Goal: Task Accomplishment & Management: Manage account settings

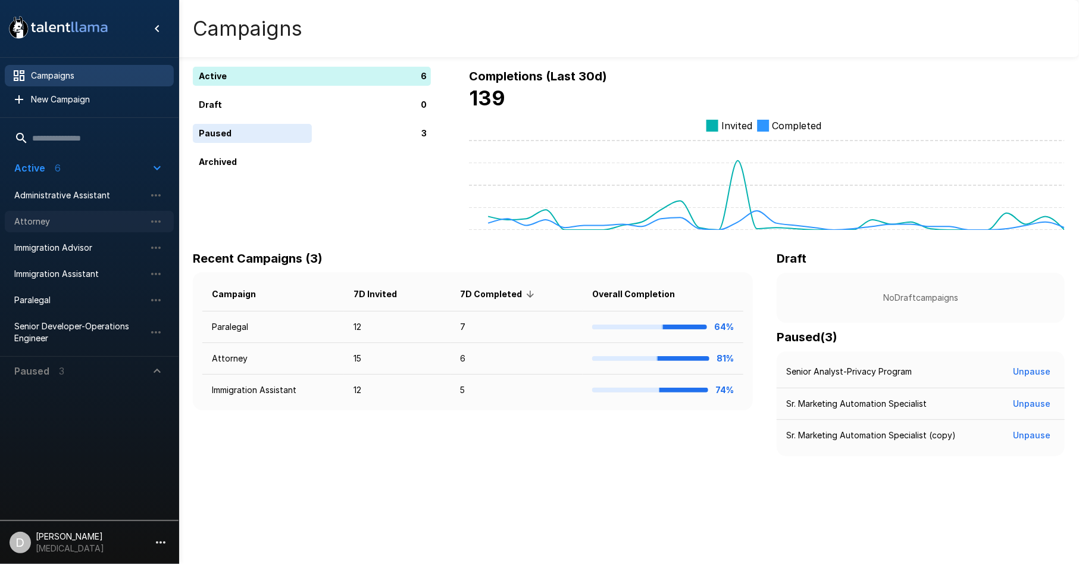
click at [48, 226] on span "Attorney" at bounding box center [79, 221] width 131 height 12
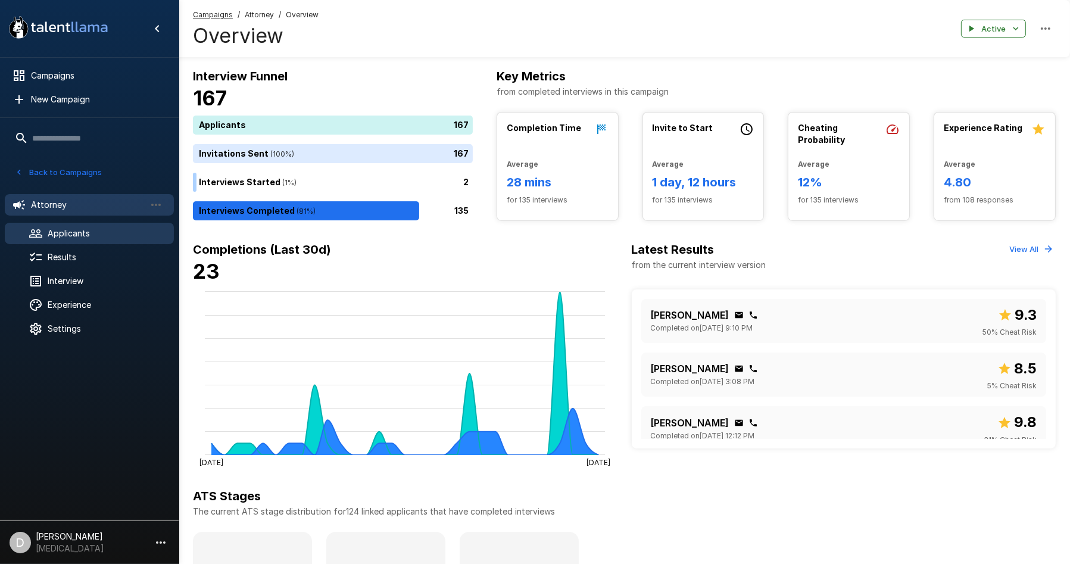
click at [85, 230] on span "Applicants" at bounding box center [106, 233] width 117 height 12
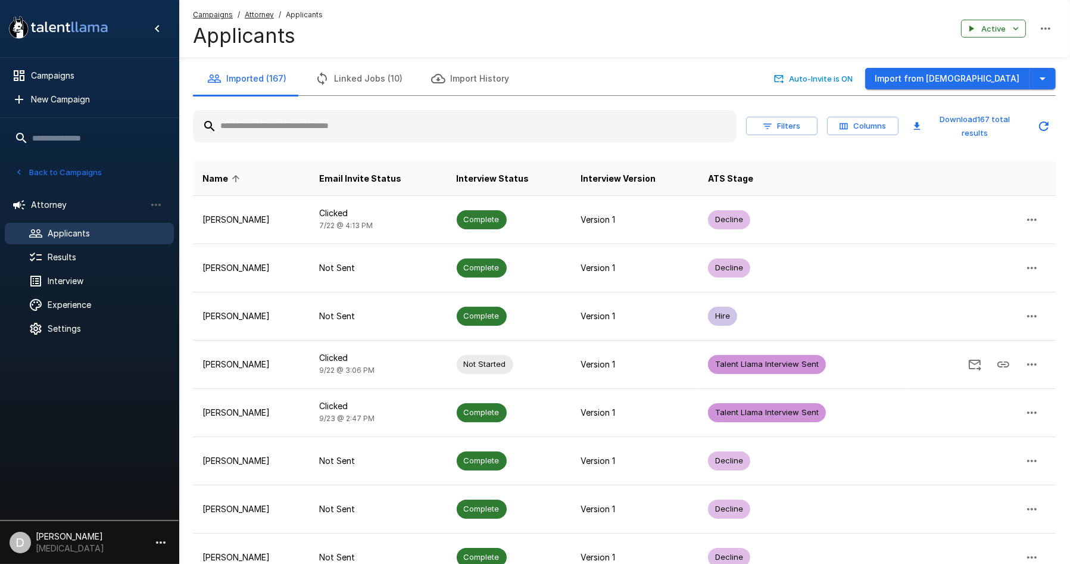
click at [429, 126] on input "text" at bounding box center [464, 125] width 543 height 21
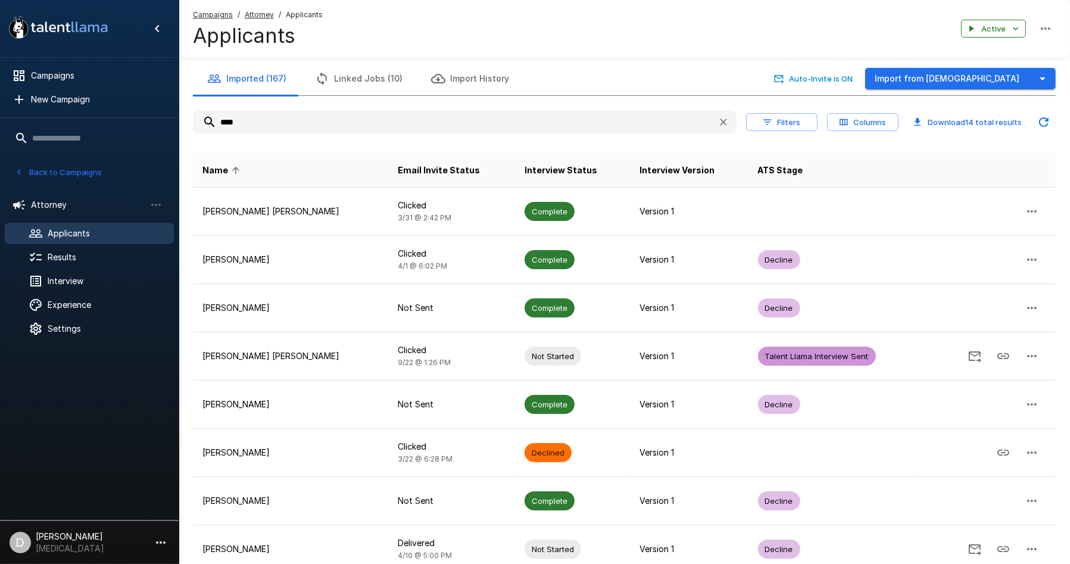
type input "*****"
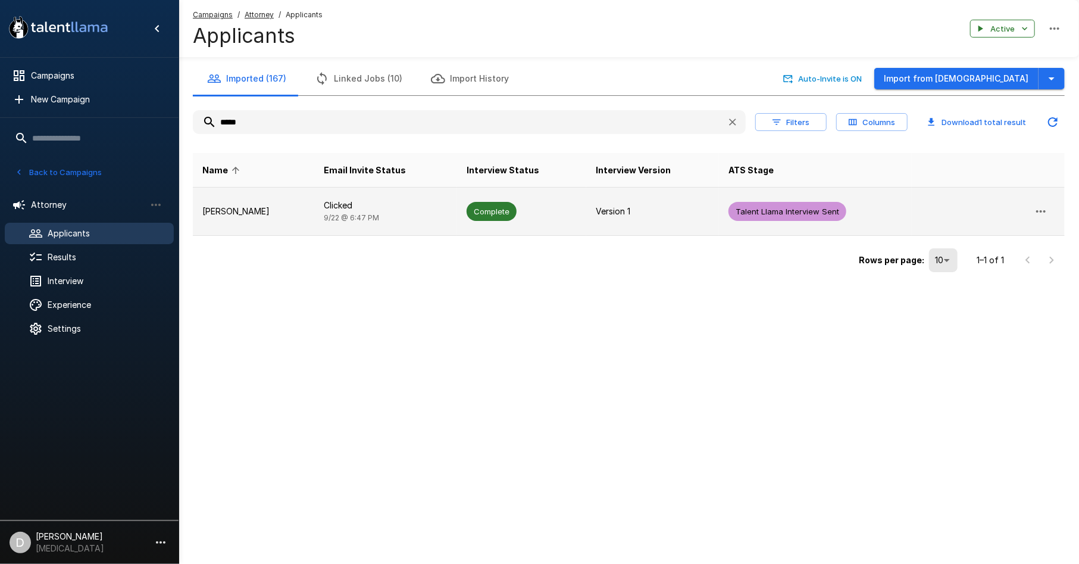
click at [530, 215] on td "Complete" at bounding box center [521, 212] width 129 height 48
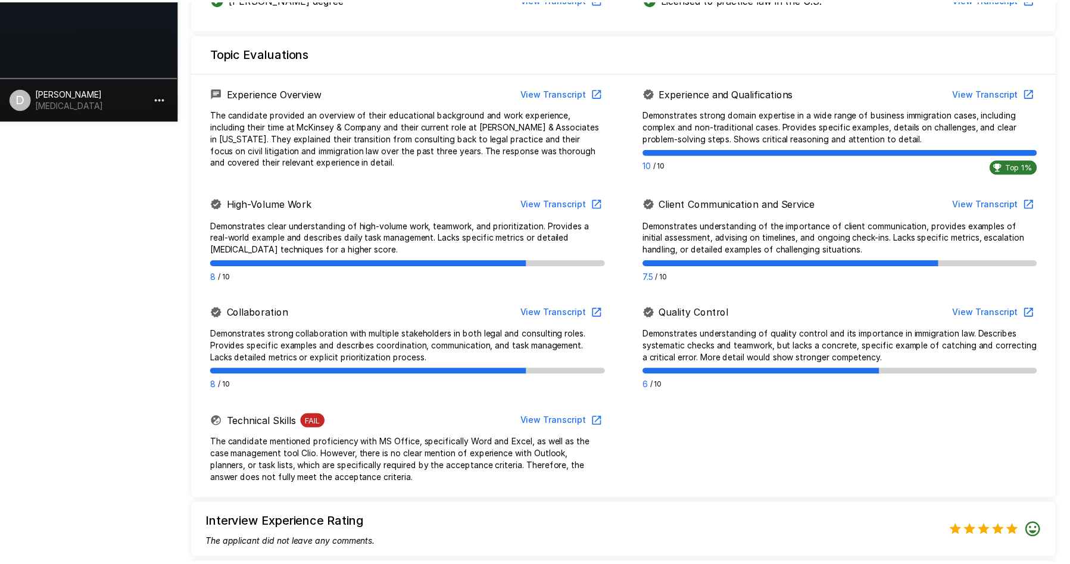
scroll to position [770, 0]
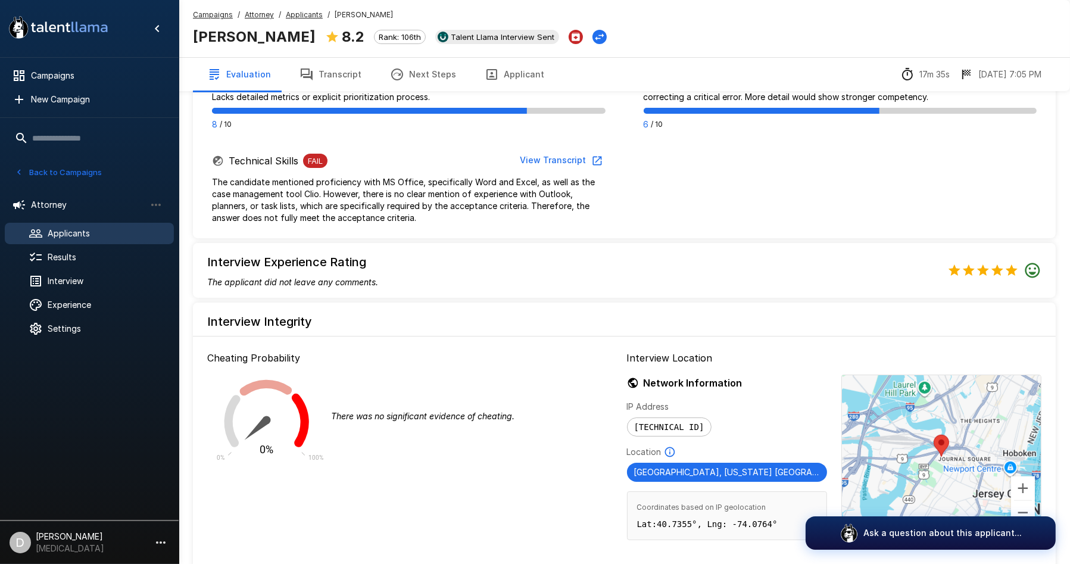
click at [340, 81] on button "Transcript" at bounding box center [330, 74] width 90 height 33
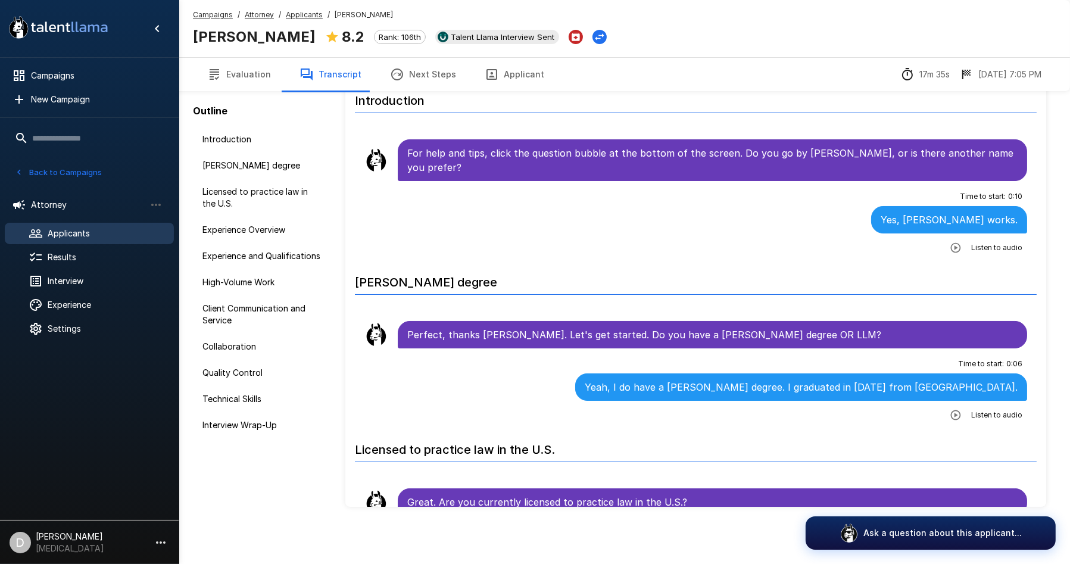
scroll to position [55, 0]
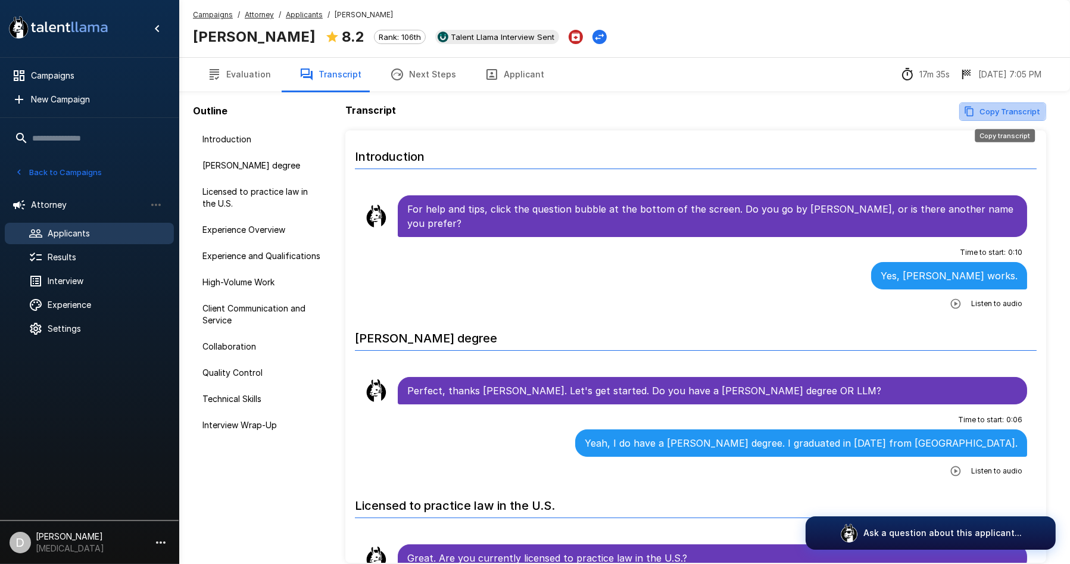
click at [983, 110] on button "Copy Transcript" at bounding box center [1002, 111] width 87 height 18
click at [421, 80] on button "Next Steps" at bounding box center [423, 74] width 95 height 33
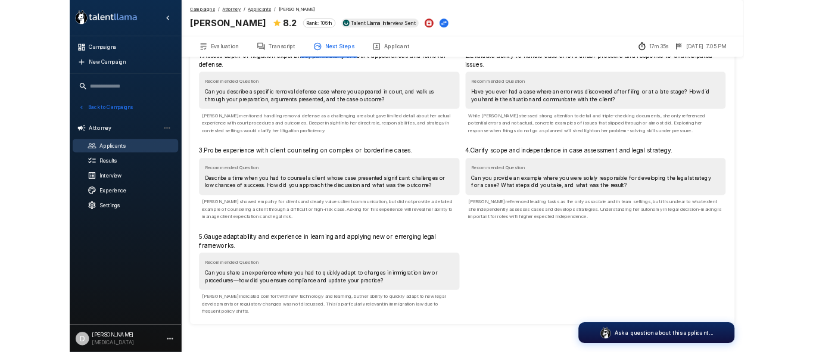
scroll to position [85, 0]
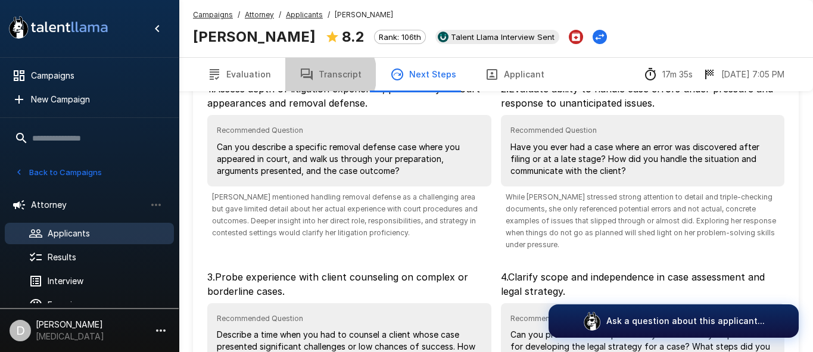
click at [321, 74] on button "Transcript" at bounding box center [330, 74] width 90 height 33
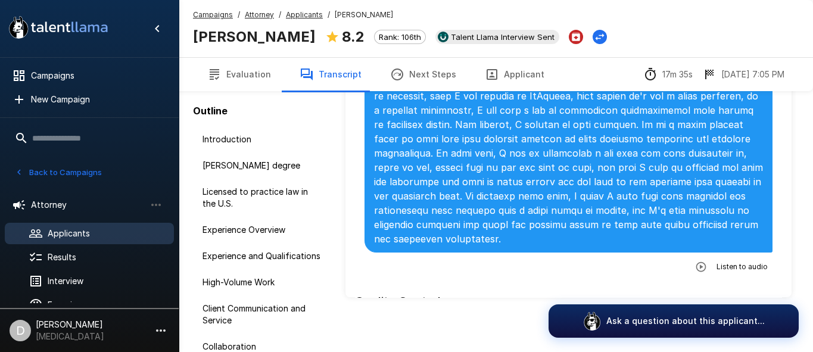
scroll to position [2273, 0]
